Goal: Task Accomplishment & Management: Use online tool/utility

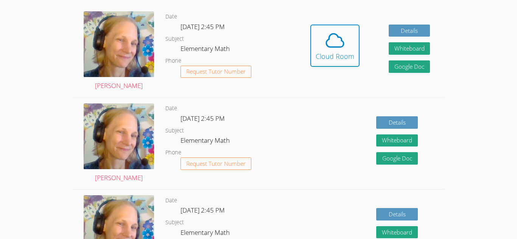
scroll to position [231, 0]
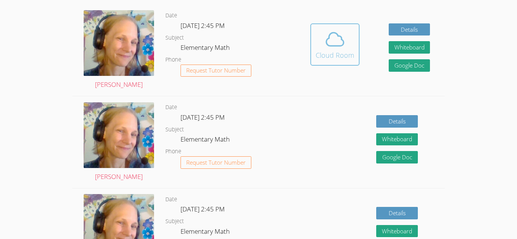
click at [343, 38] on icon at bounding box center [334, 39] width 21 height 21
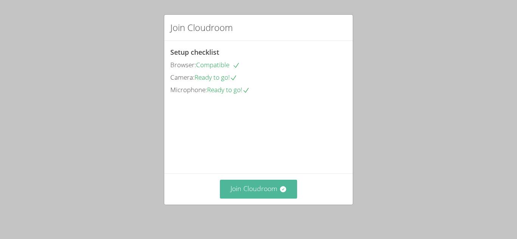
click at [271, 189] on button "Join Cloudroom" at bounding box center [259, 189] width 78 height 19
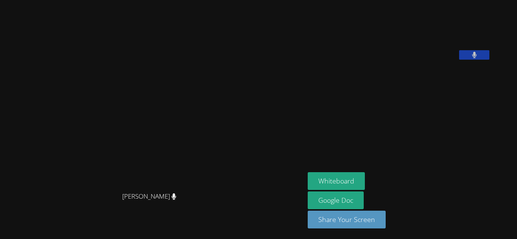
click at [96, 122] on video at bounding box center [152, 105] width 113 height 168
click at [359, 181] on button "Whiteboard" at bounding box center [335, 181] width 57 height 18
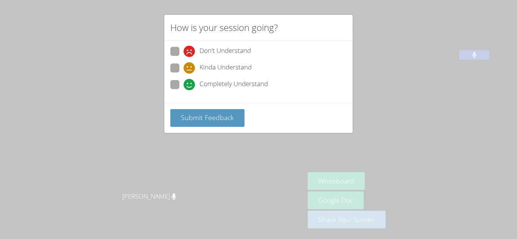
click at [183, 90] on span at bounding box center [183, 90] width 0 height 0
click at [183, 83] on input "Completely Understand" at bounding box center [186, 83] width 6 height 6
radio input "true"
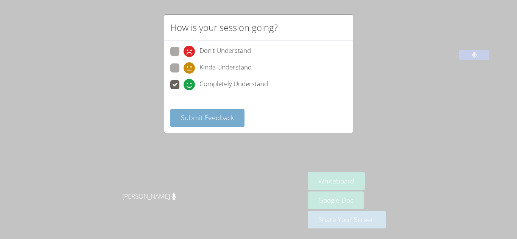
click at [229, 124] on button "Submit Feedback" at bounding box center [207, 118] width 74 height 18
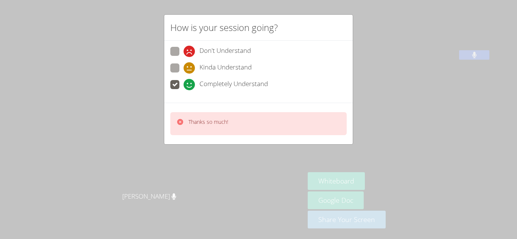
click at [288, 115] on div "Thanks so much!" at bounding box center [258, 123] width 176 height 23
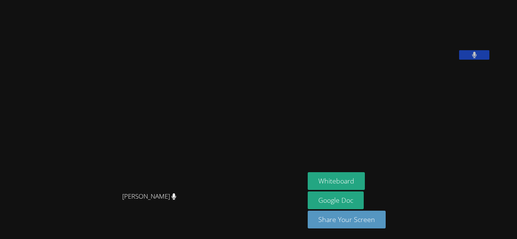
click at [183, 125] on video at bounding box center [152, 105] width 113 height 168
